Goal: Information Seeking & Learning: Learn about a topic

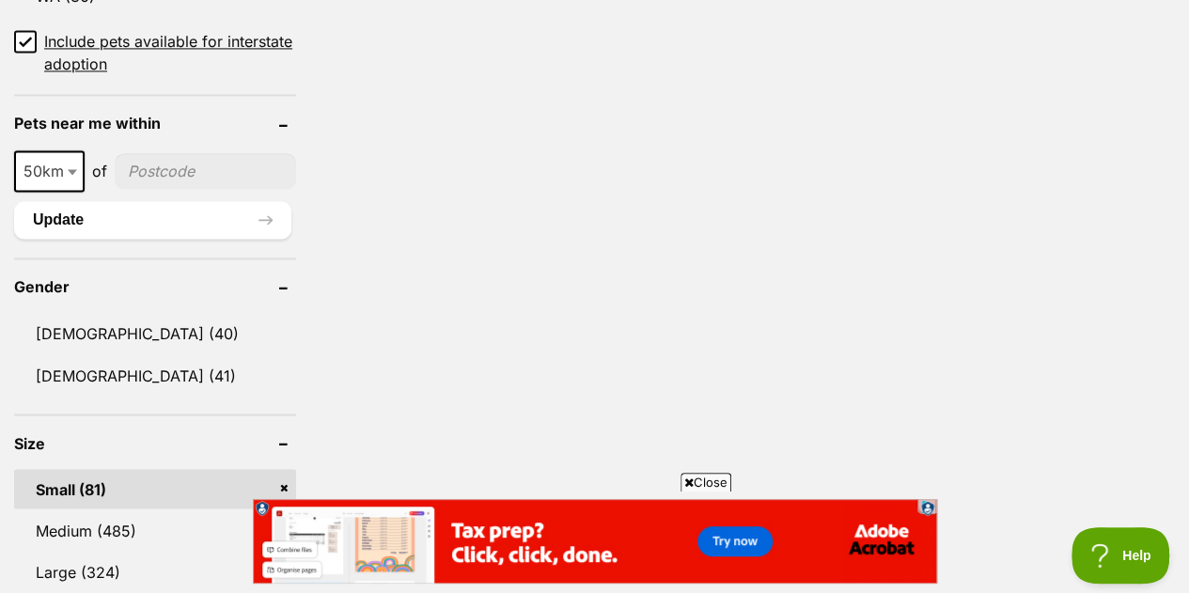
scroll to position [94, 0]
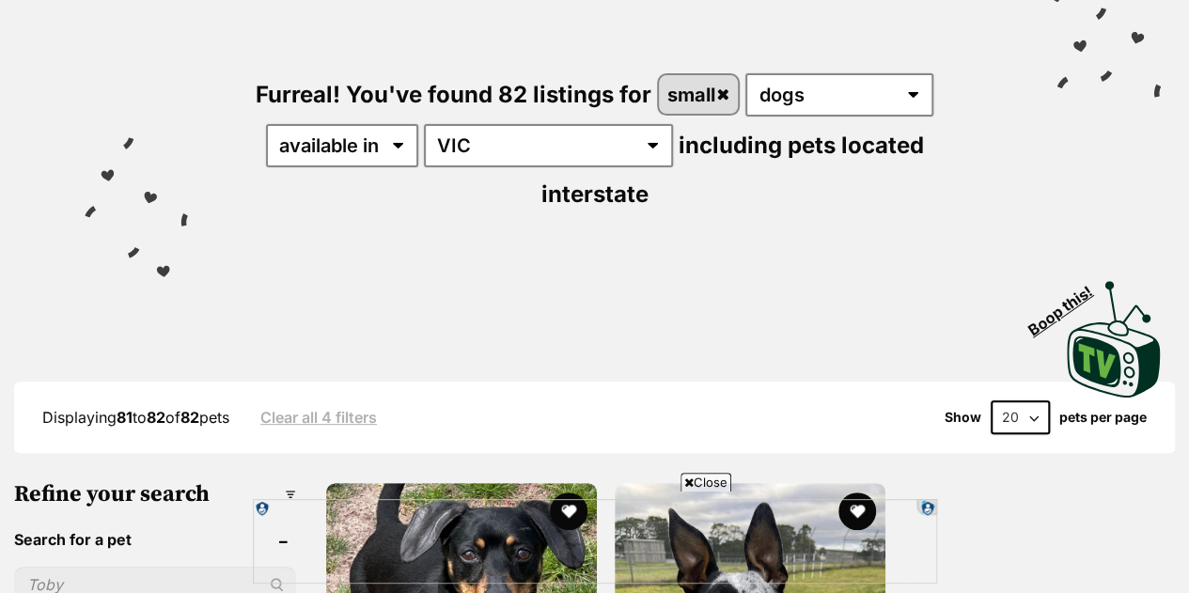
scroll to position [188, 0]
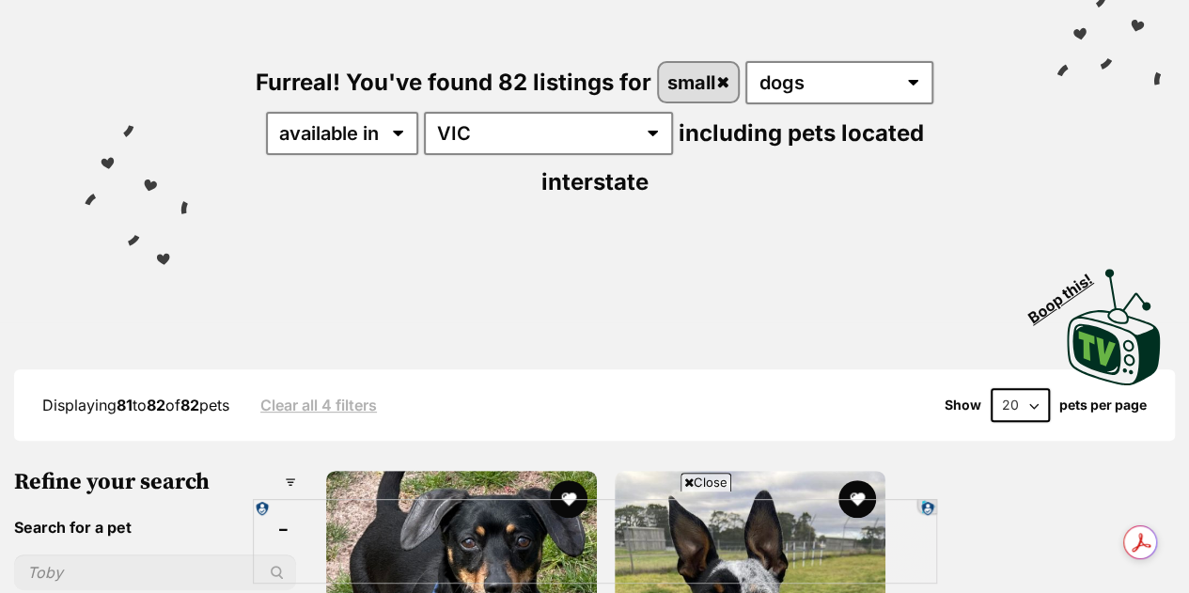
click at [1032, 388] on select "20 40 60" at bounding box center [1020, 405] width 59 height 34
select select "60"
click at [991, 388] on select "20 40 60" at bounding box center [1020, 405] width 59 height 34
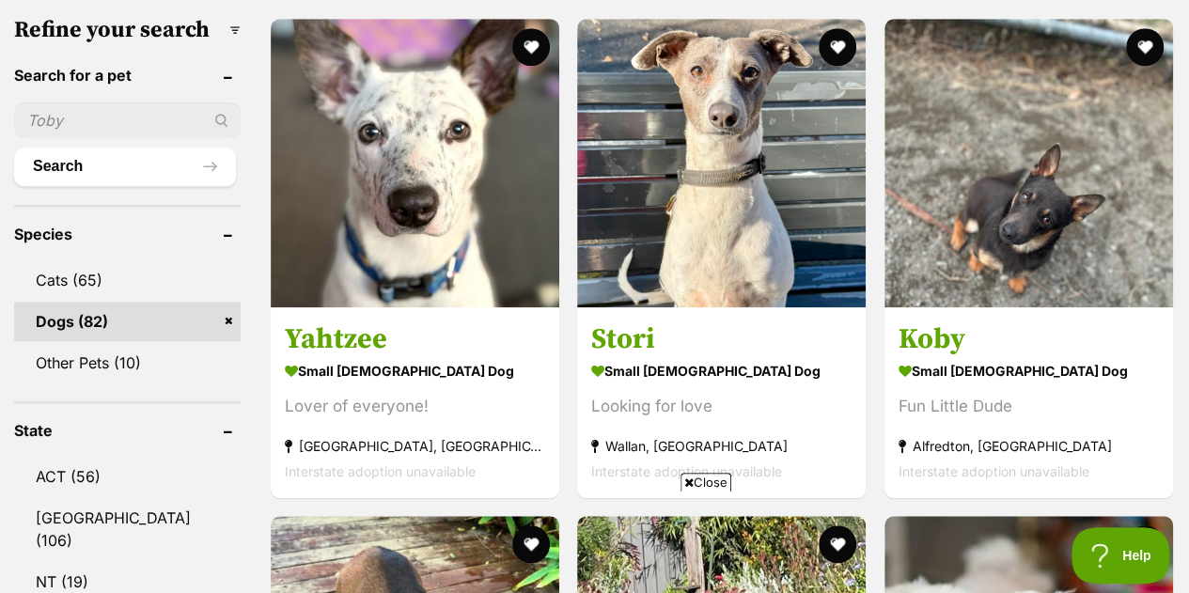
scroll to position [658, 0]
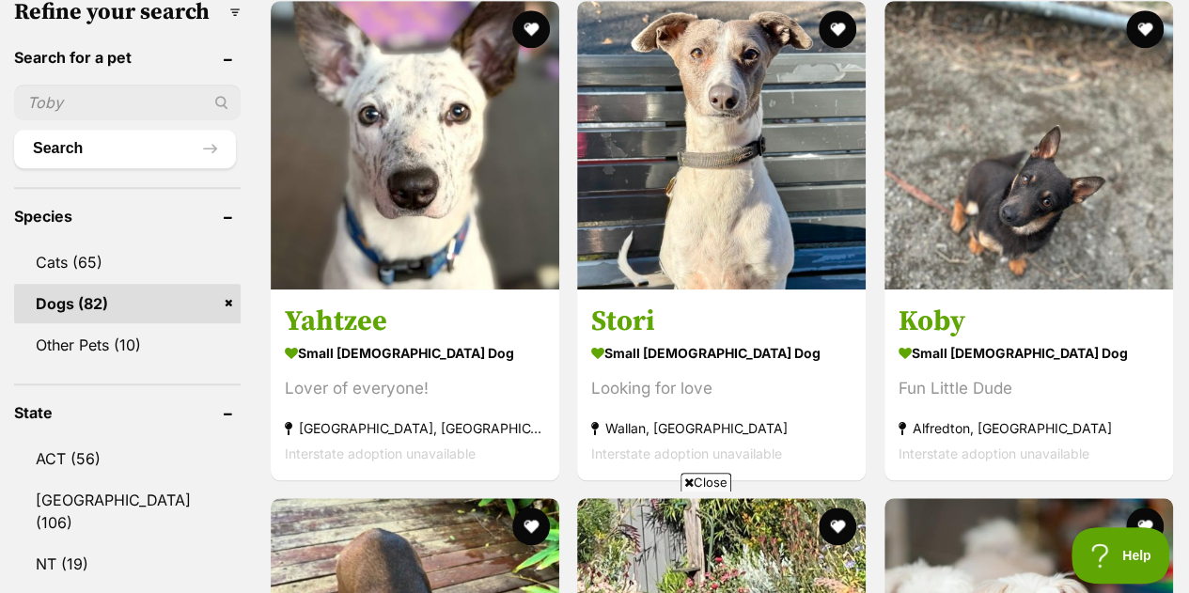
click at [1030, 183] on img at bounding box center [1029, 145] width 289 height 289
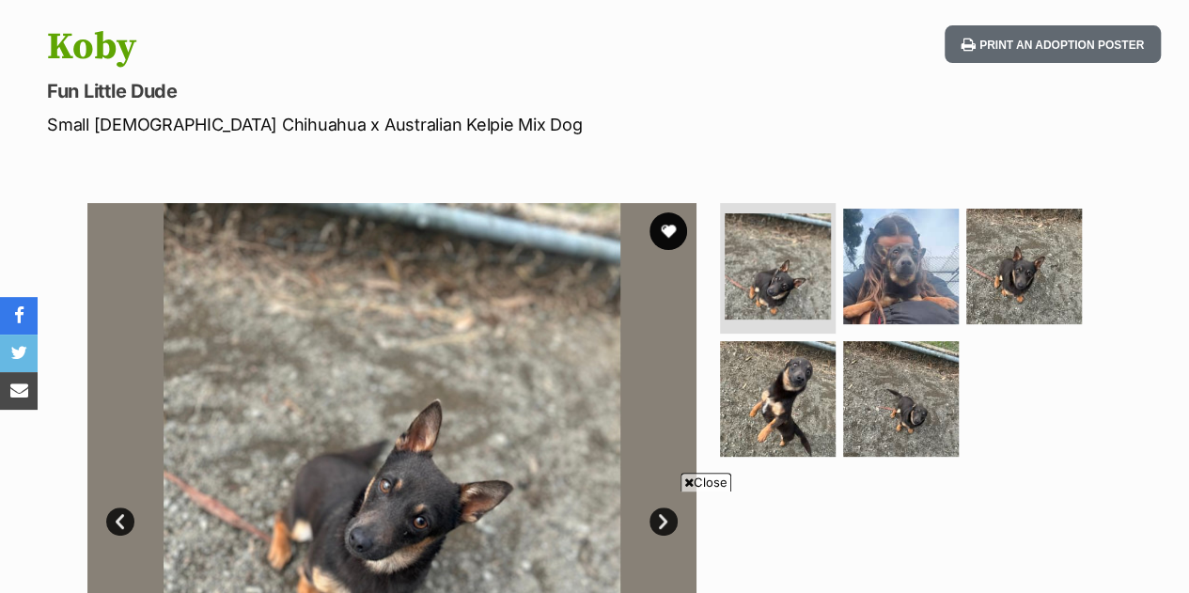
click at [893, 275] on img at bounding box center [901, 267] width 116 height 116
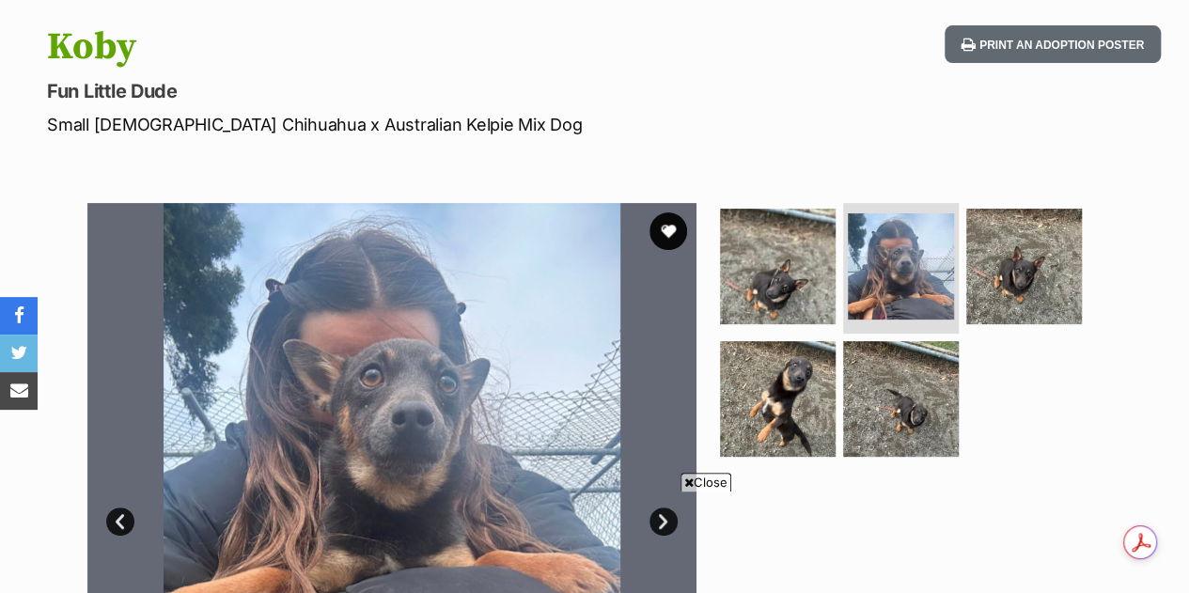
click at [790, 388] on img at bounding box center [778, 399] width 116 height 116
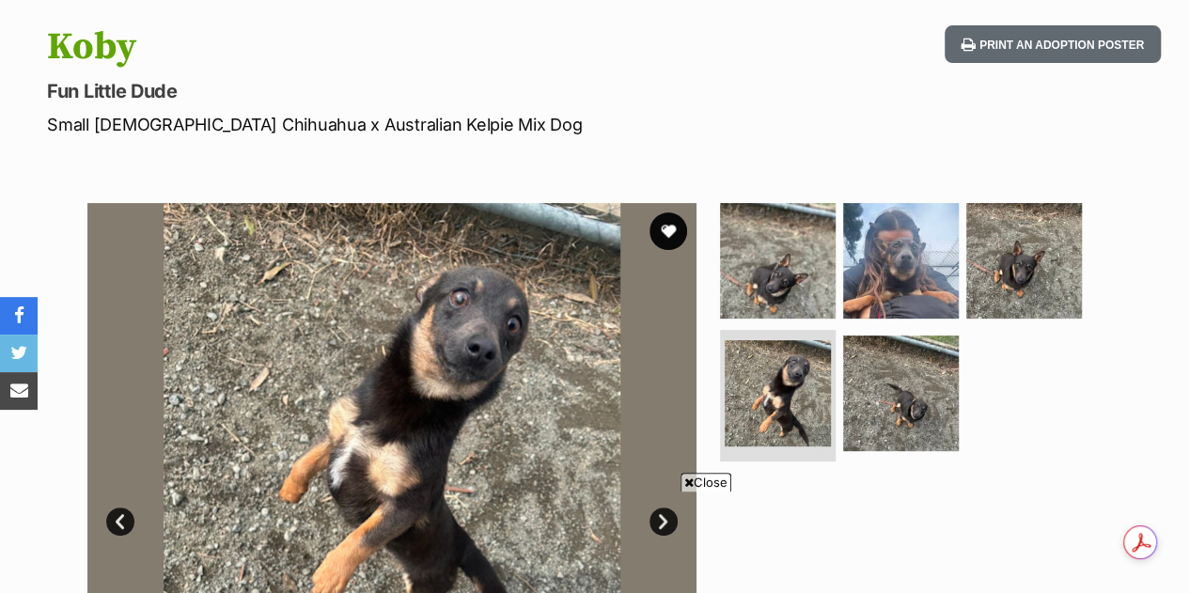
click at [914, 403] on img at bounding box center [901, 394] width 116 height 116
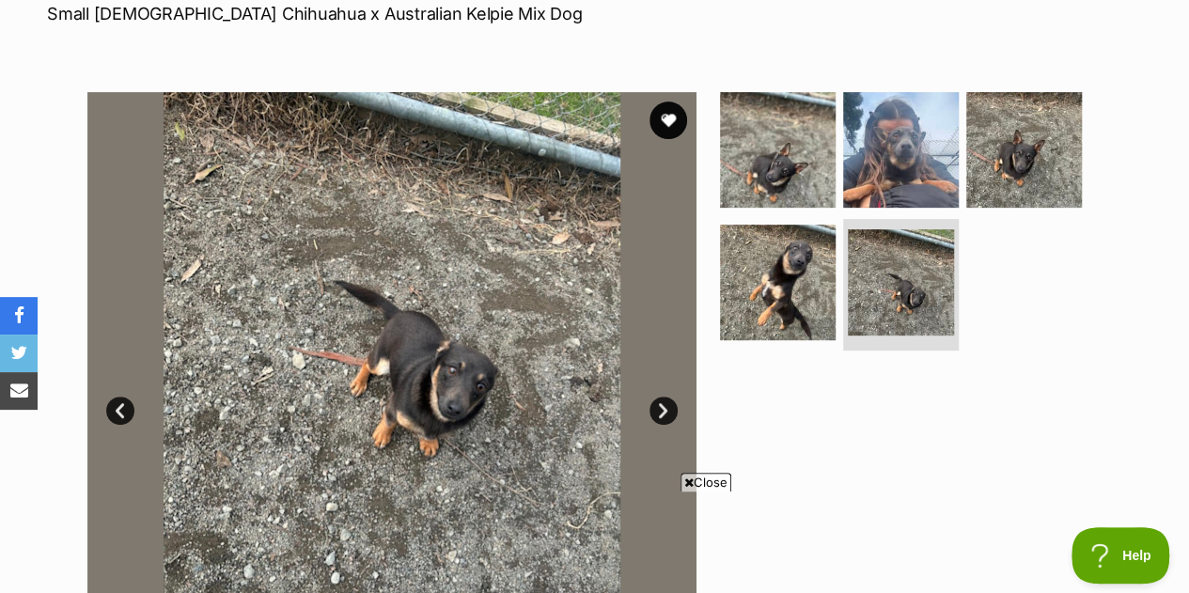
scroll to position [282, 0]
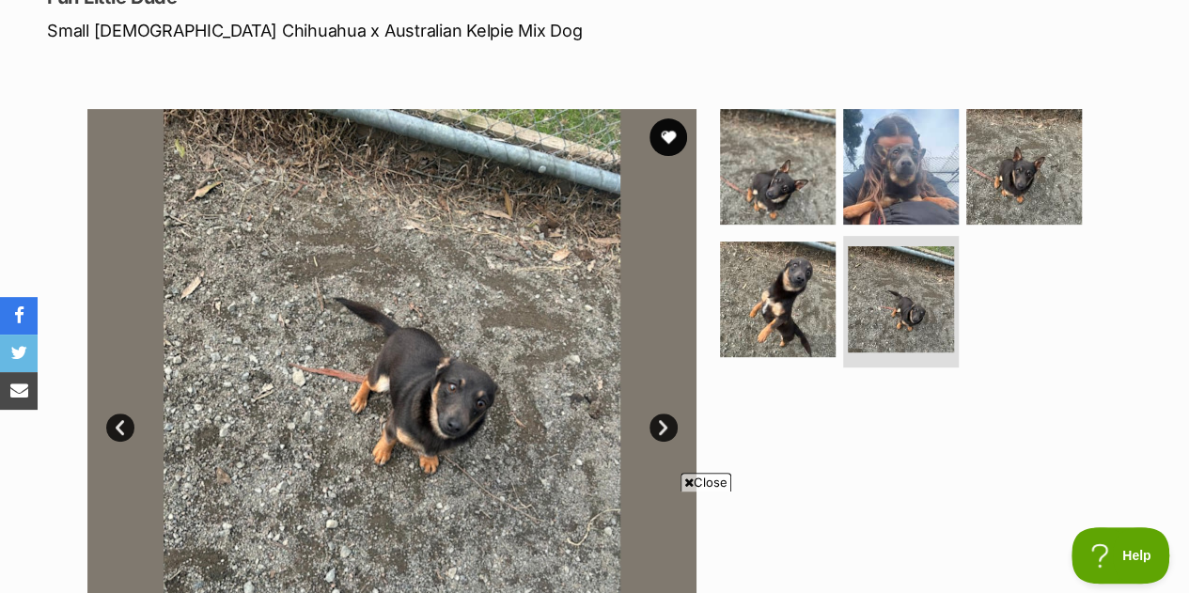
click at [889, 299] on img at bounding box center [901, 299] width 106 height 106
click at [902, 276] on img at bounding box center [901, 299] width 106 height 106
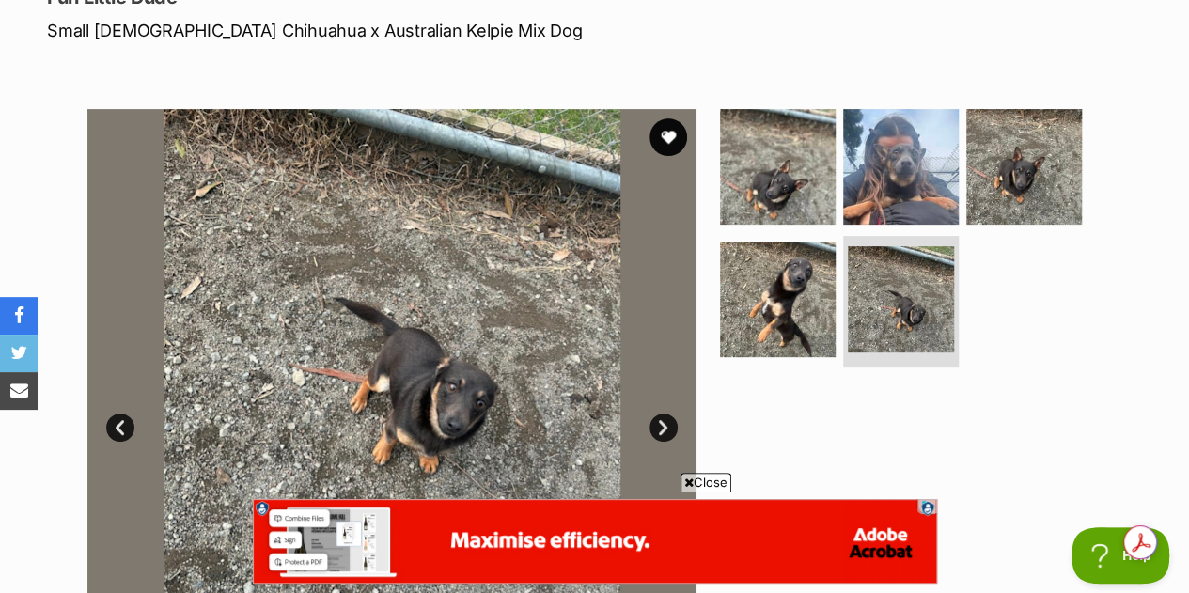
click at [795, 185] on img at bounding box center [778, 167] width 116 height 116
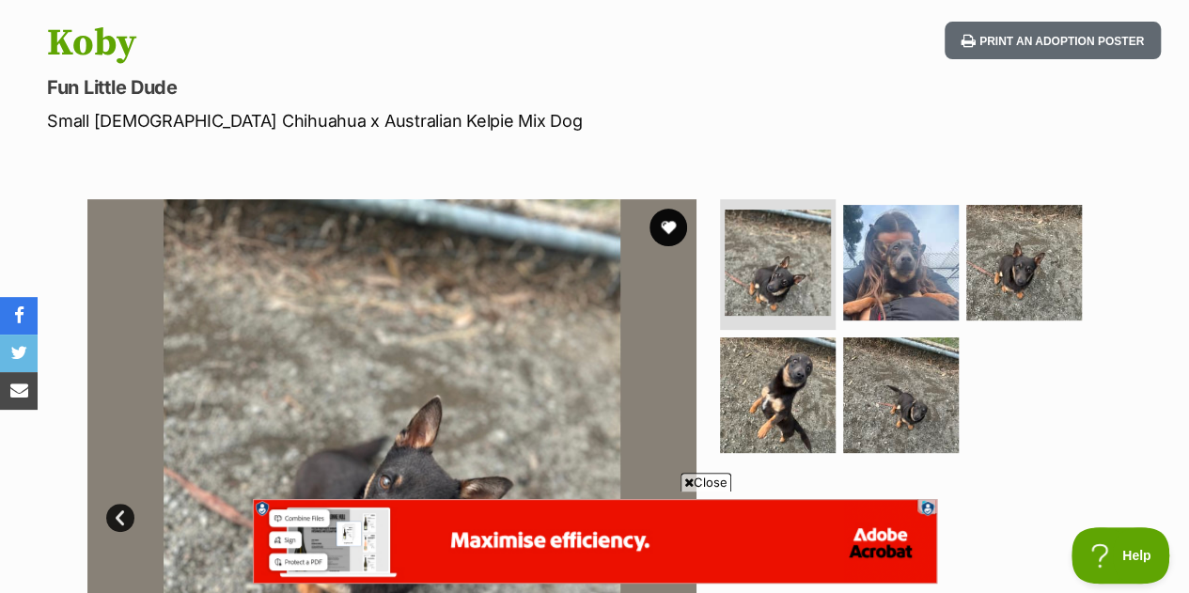
scroll to position [188, 0]
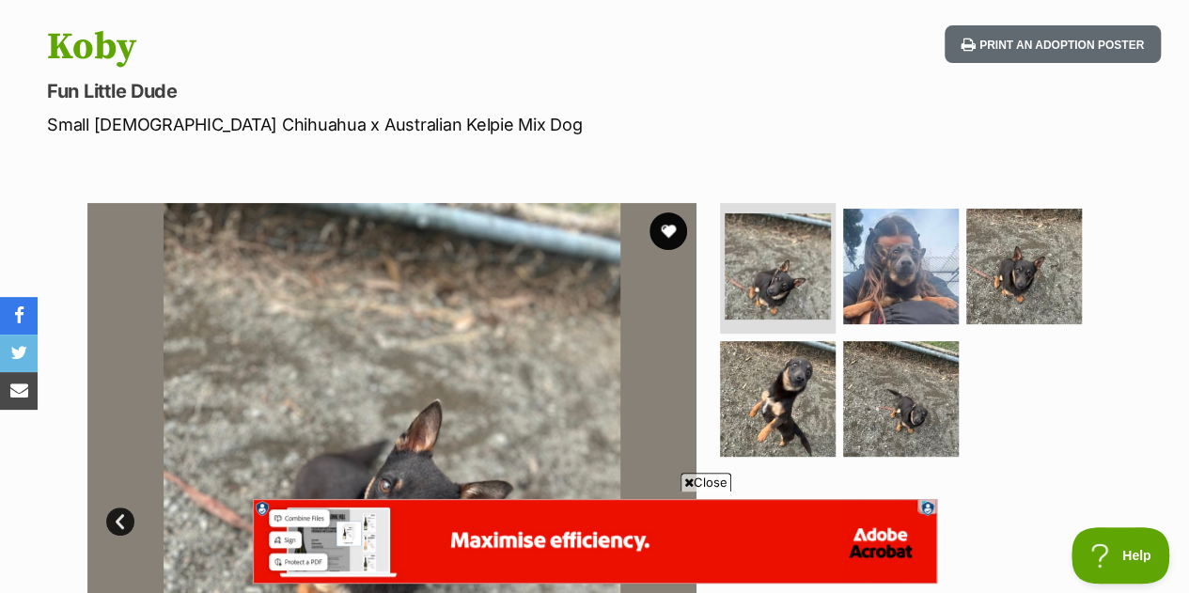
click at [1033, 277] on img at bounding box center [1025, 267] width 116 height 116
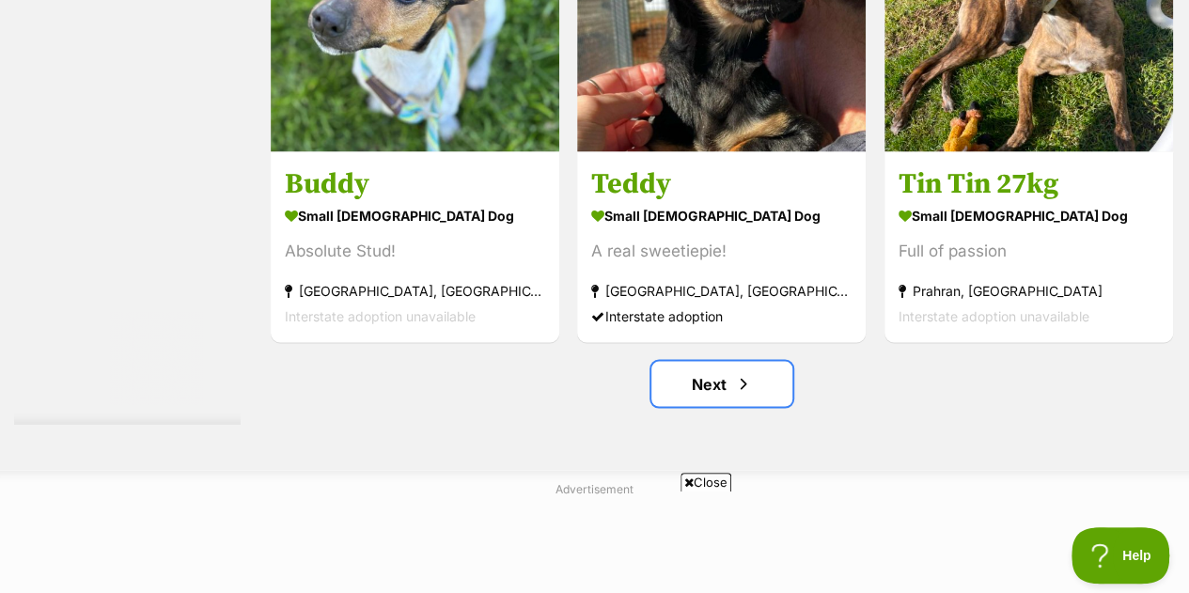
click at [737, 372] on span "Next page" at bounding box center [743, 383] width 19 height 23
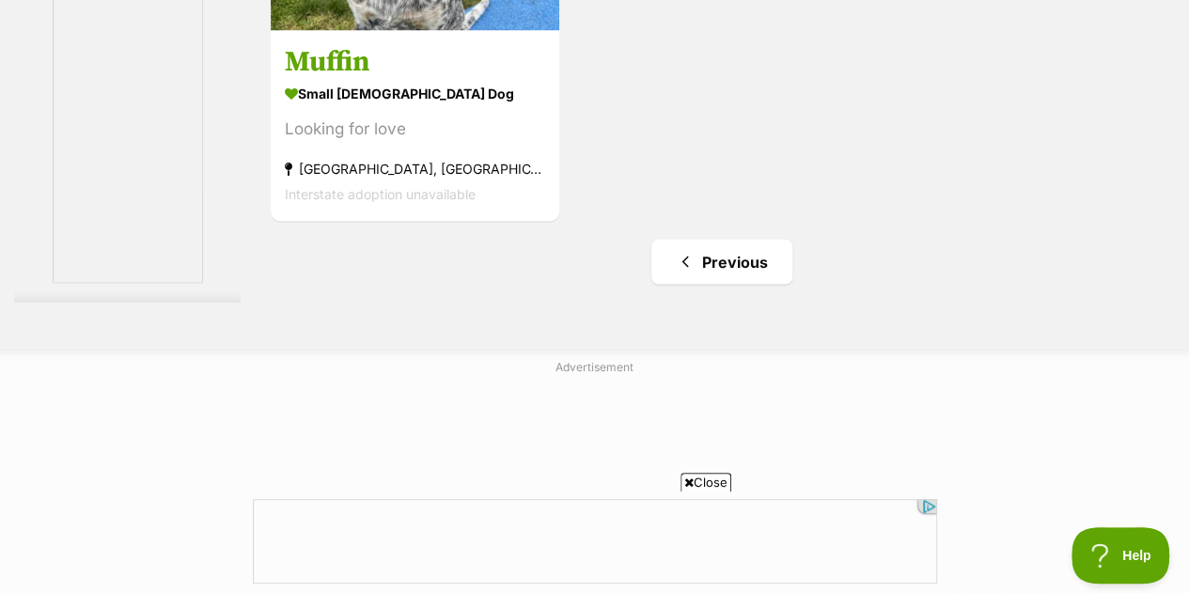
scroll to position [5266, 0]
